Goal: Book appointment/travel/reservation

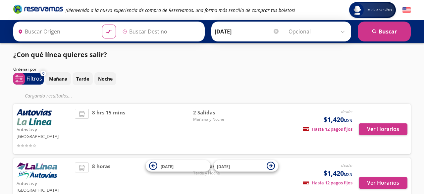
type input "[GEOGRAPHIC_DATA], [GEOGRAPHIC_DATA]"
type input "Central de Autobuses de [GEOGRAPHIC_DATA][PERSON_NAME], [GEOGRAPHIC_DATA]"
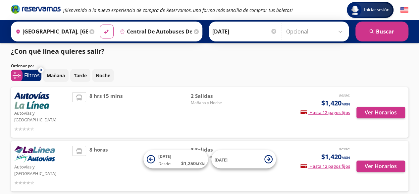
scroll to position [3, 0]
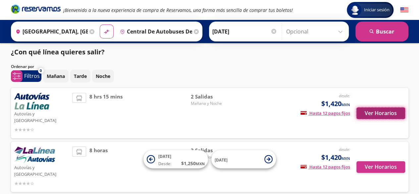
click at [386, 110] on button "Ver Horarios" at bounding box center [381, 113] width 49 height 12
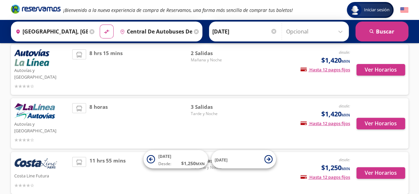
scroll to position [69, 0]
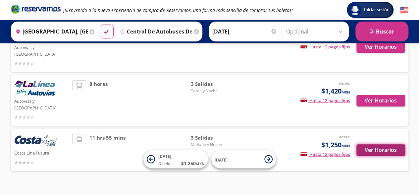
click at [392, 144] on button "Ver Horarios" at bounding box center [381, 150] width 49 height 12
